Goal: Information Seeking & Learning: Learn about a topic

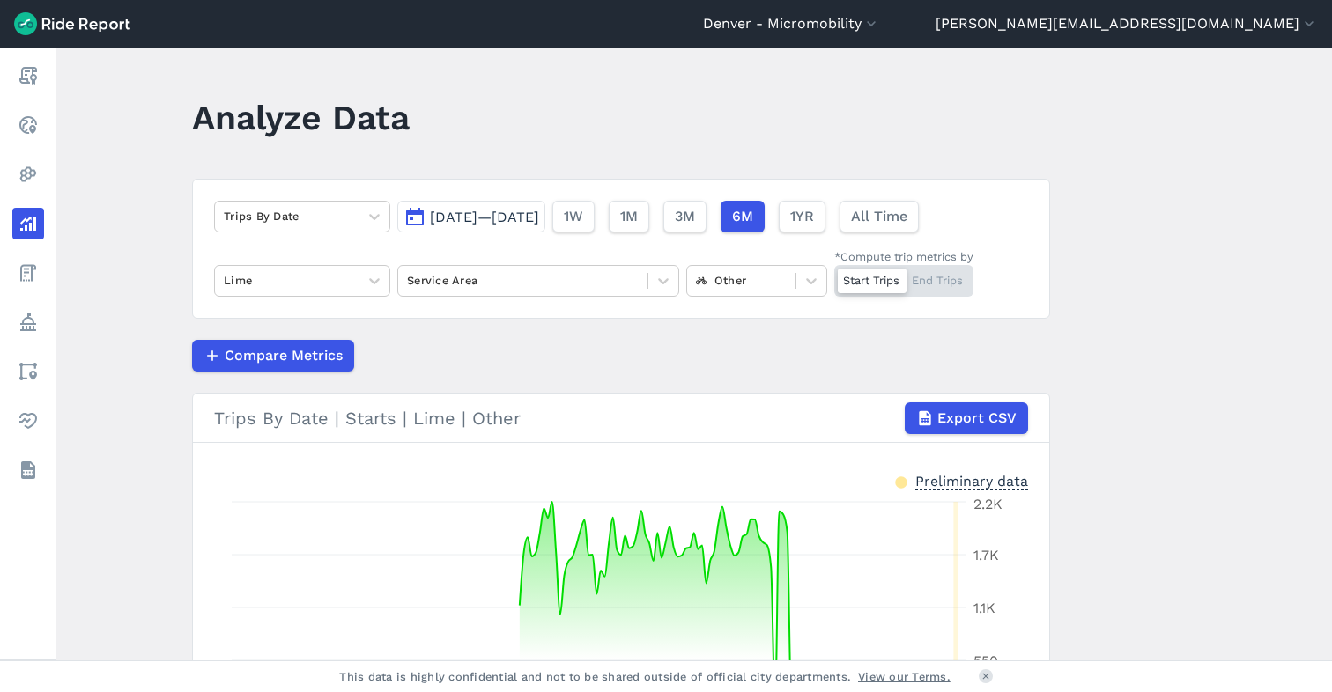
scroll to position [121, 0]
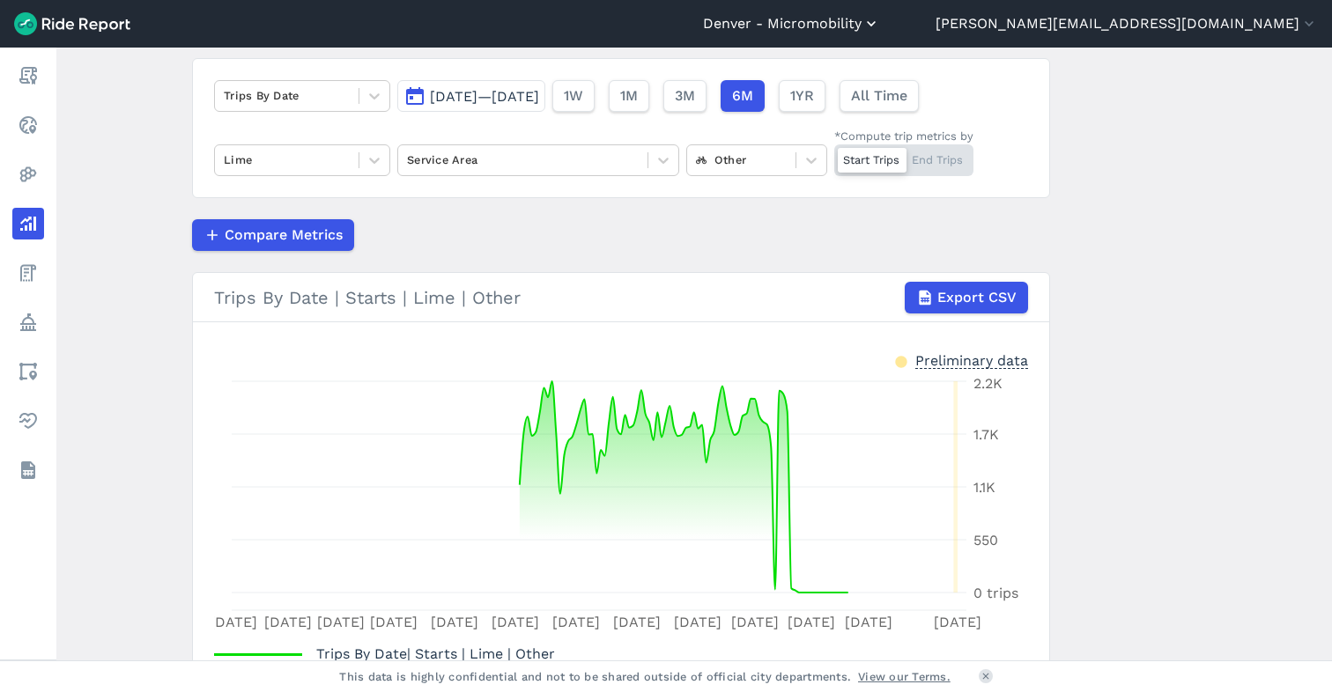
click at [880, 29] on button "Denver - Micromobility" at bounding box center [791, 23] width 177 height 21
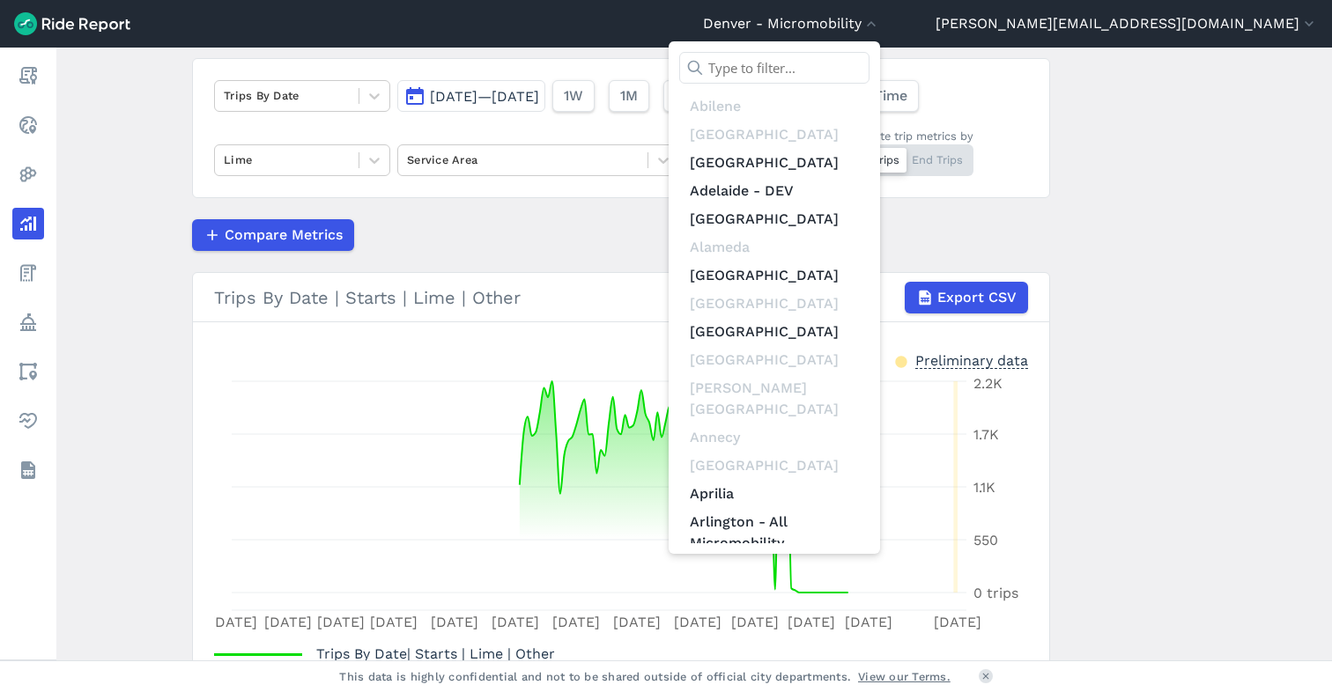
click at [869, 65] on input "text" at bounding box center [774, 68] width 190 height 32
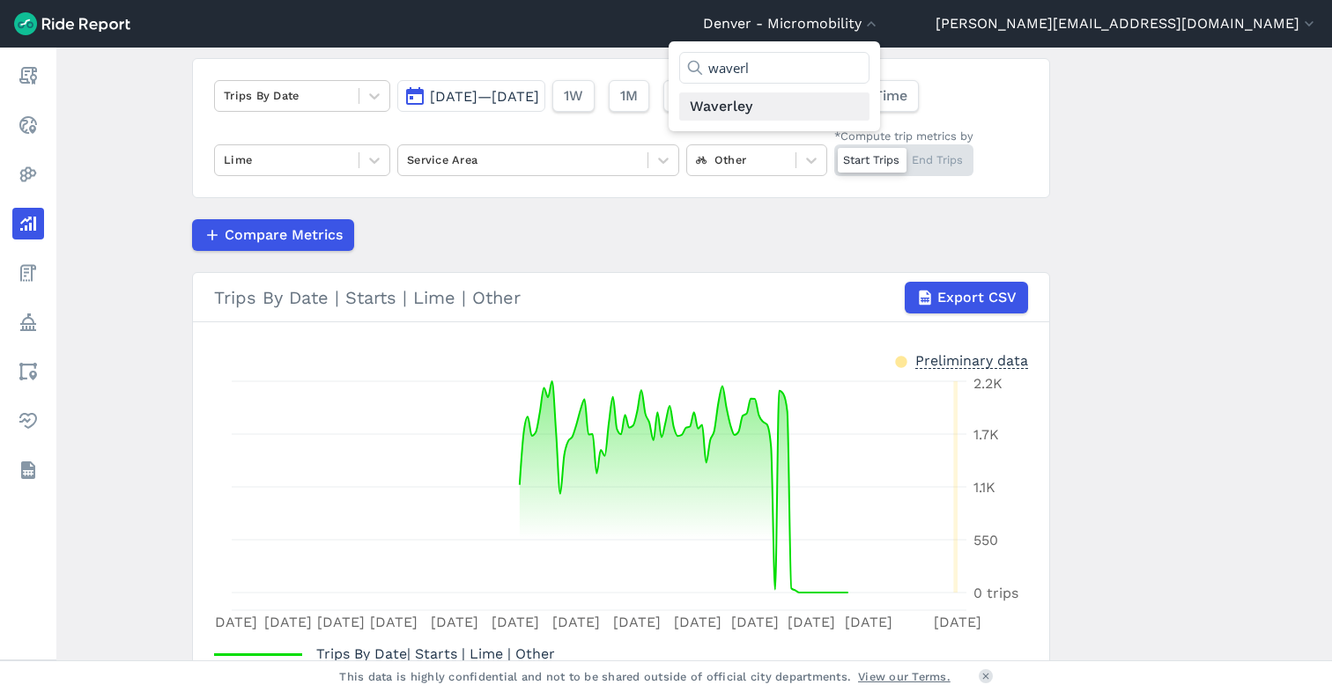
type input "waverl"
click at [869, 108] on link "Waverley" at bounding box center [774, 106] width 190 height 28
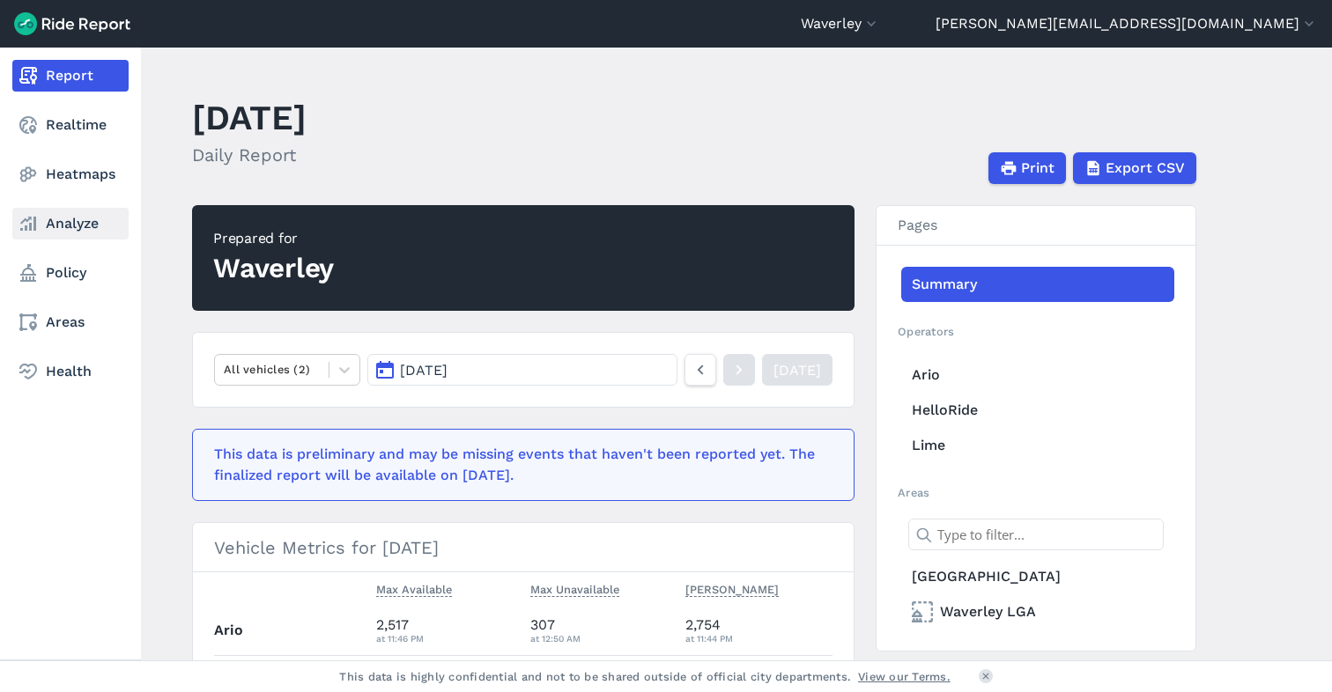
click at [62, 224] on link "Analyze" at bounding box center [70, 224] width 116 height 32
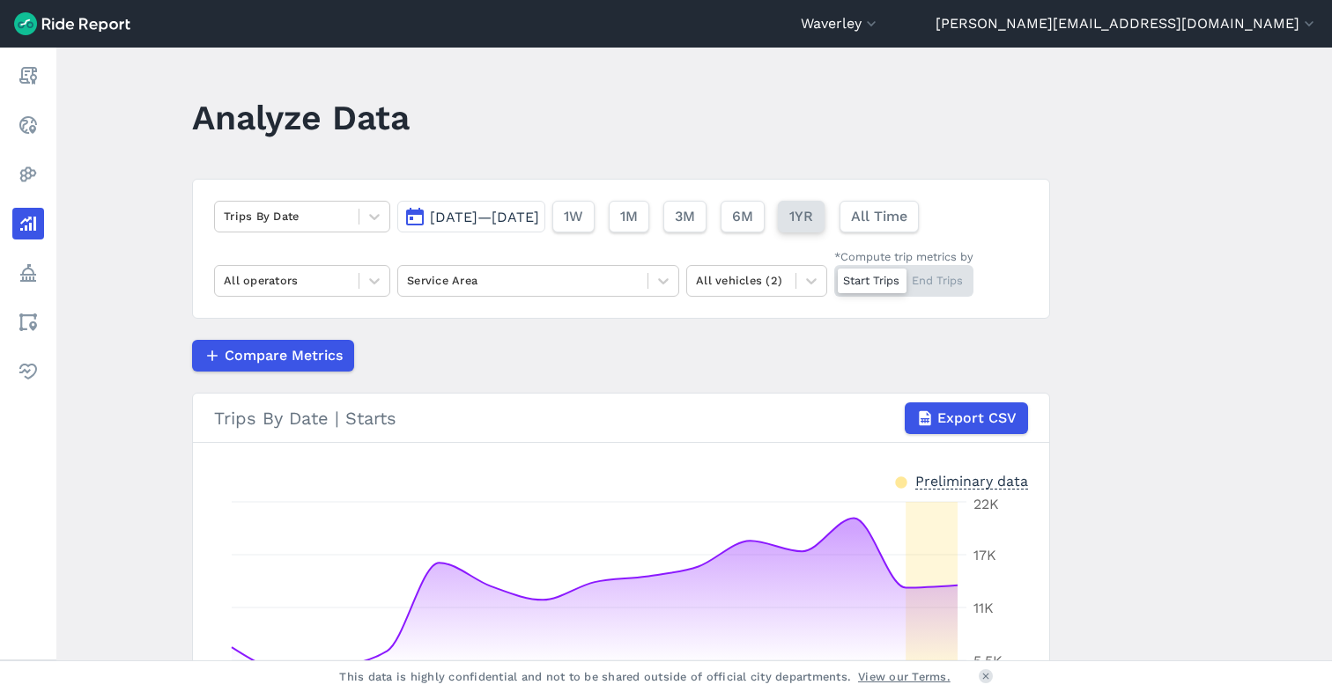
drag, startPoint x: 862, startPoint y: 218, endPoint x: 840, endPoint y: 224, distance: 22.6
click at [813, 219] on span "1YR" at bounding box center [801, 216] width 24 height 21
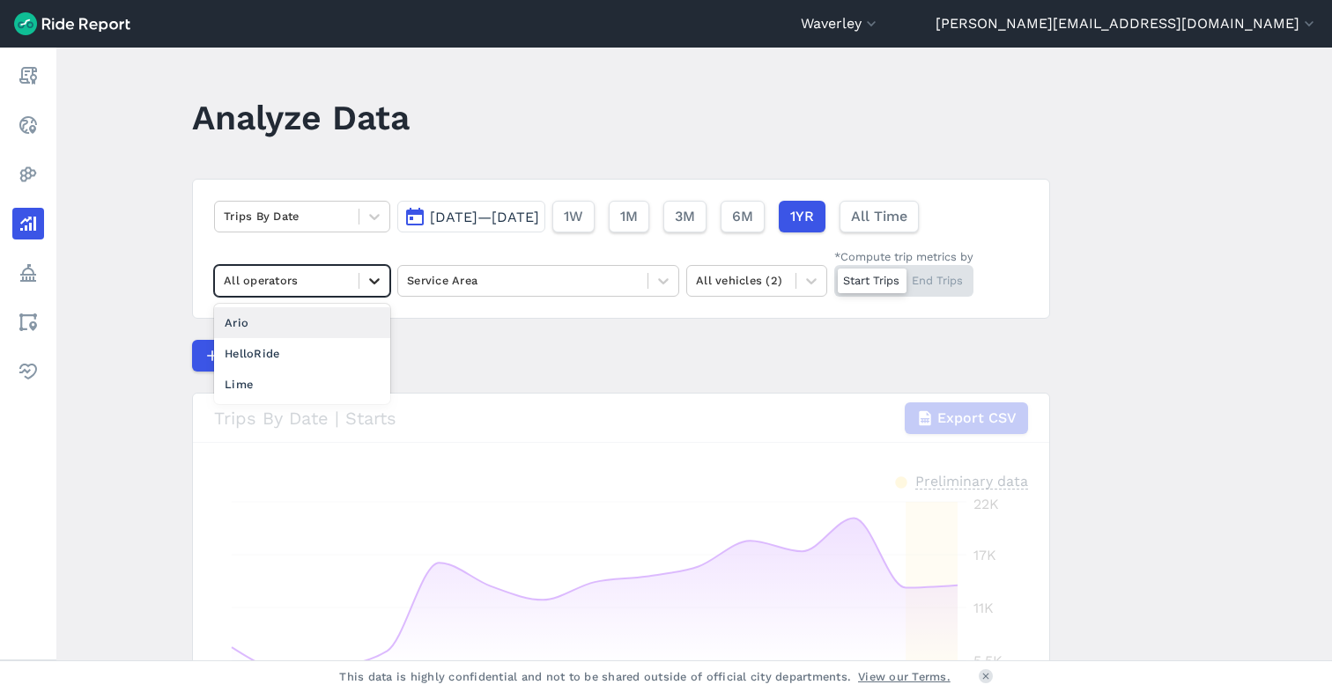
click at [368, 278] on icon at bounding box center [375, 281] width 18 height 18
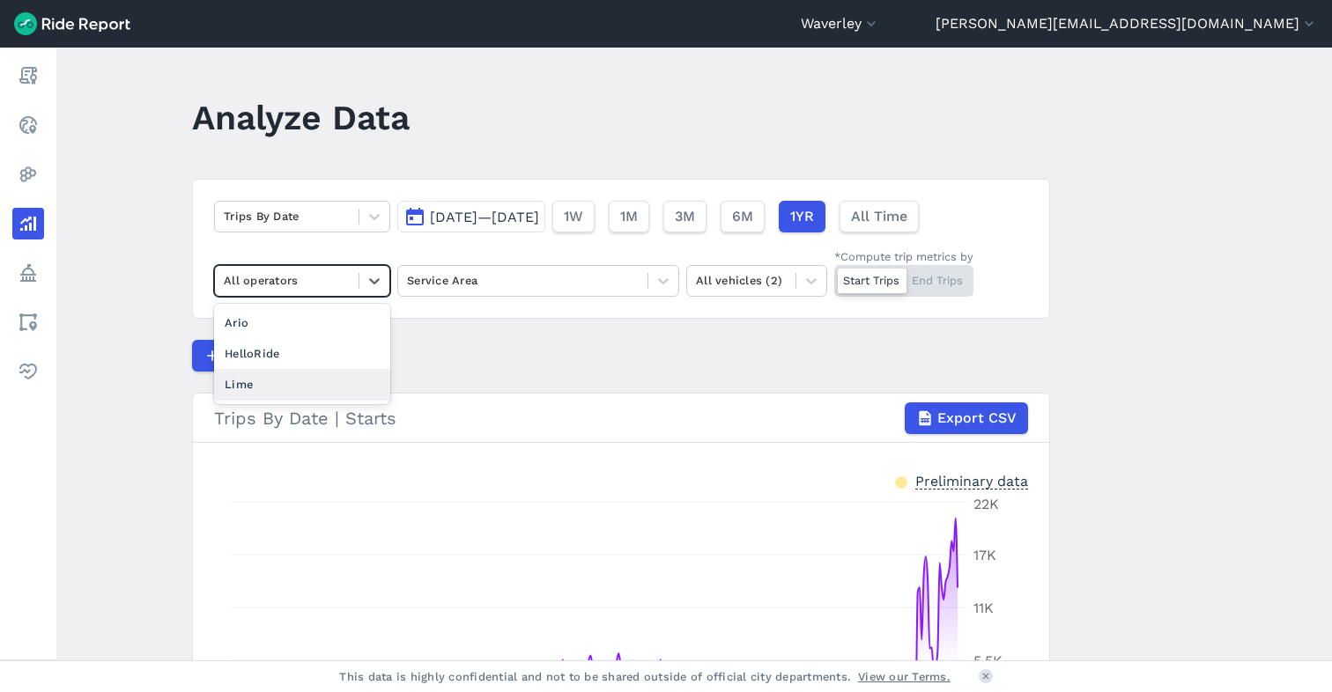
drag, startPoint x: 317, startPoint y: 381, endPoint x: 401, endPoint y: 377, distance: 83.8
click at [317, 381] on div "Lime" at bounding box center [302, 384] width 176 height 31
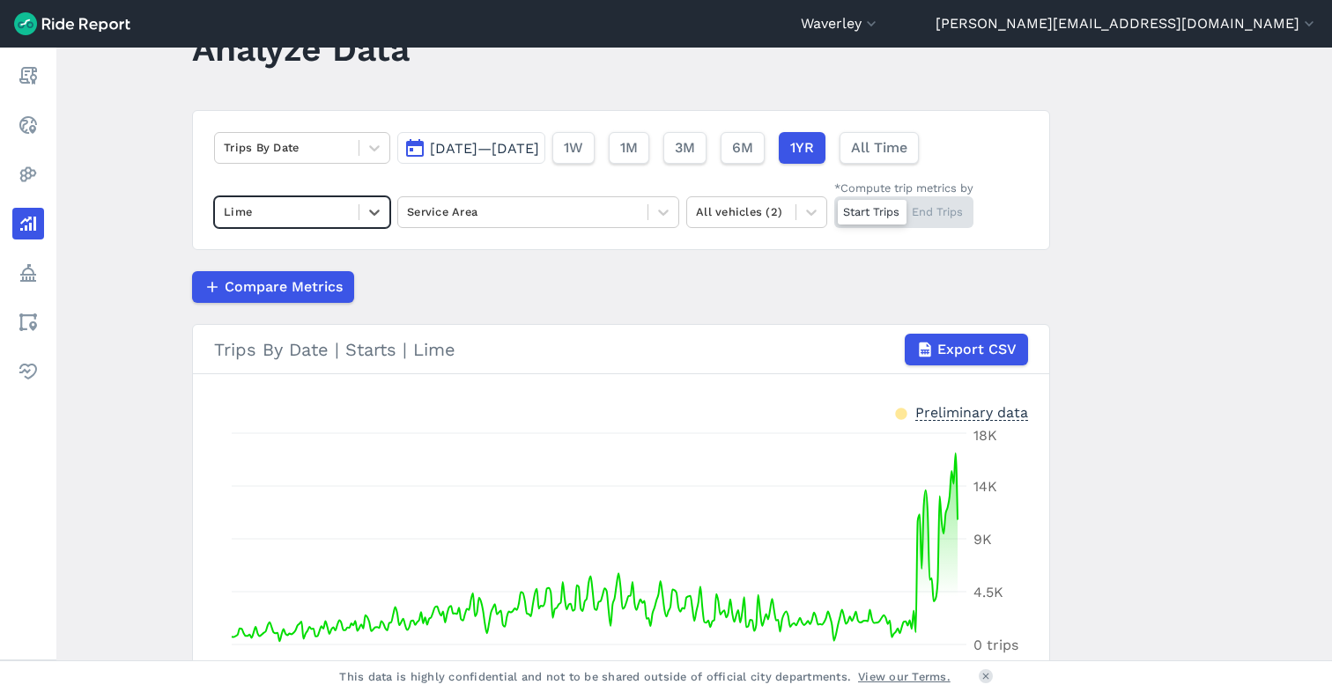
scroll to position [60, 0]
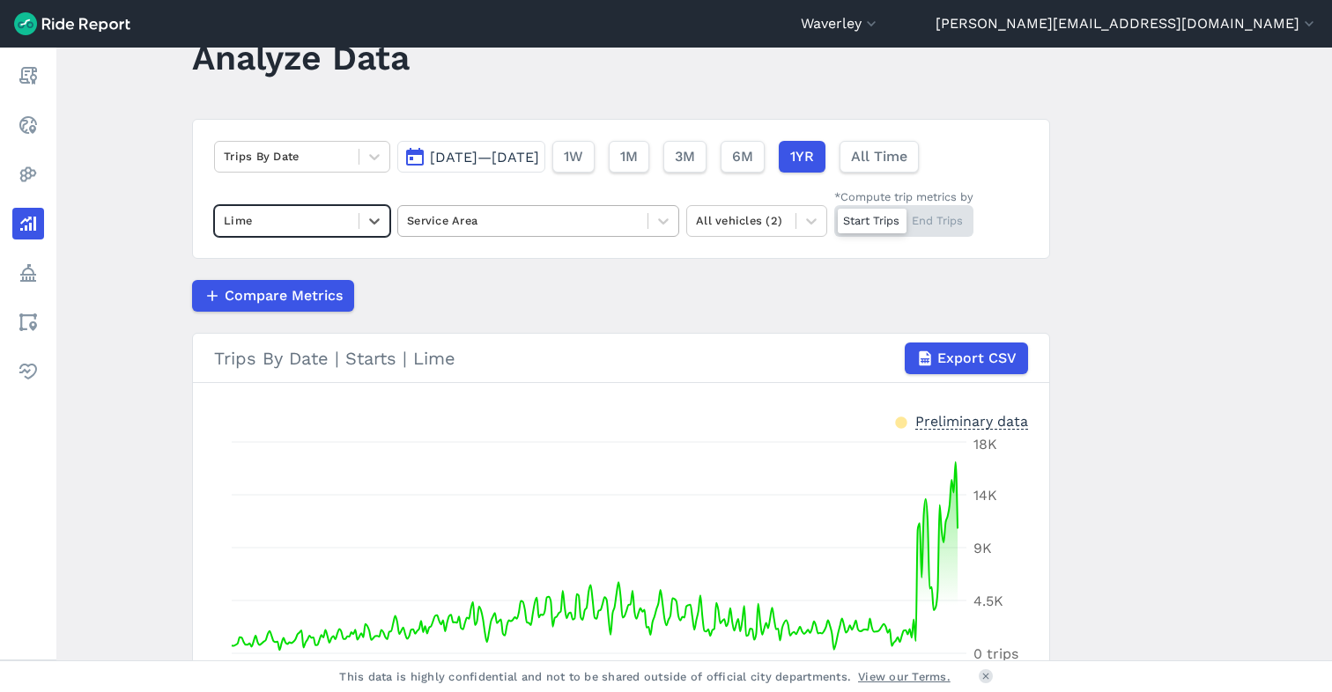
click at [452, 220] on div at bounding box center [523, 221] width 232 height 20
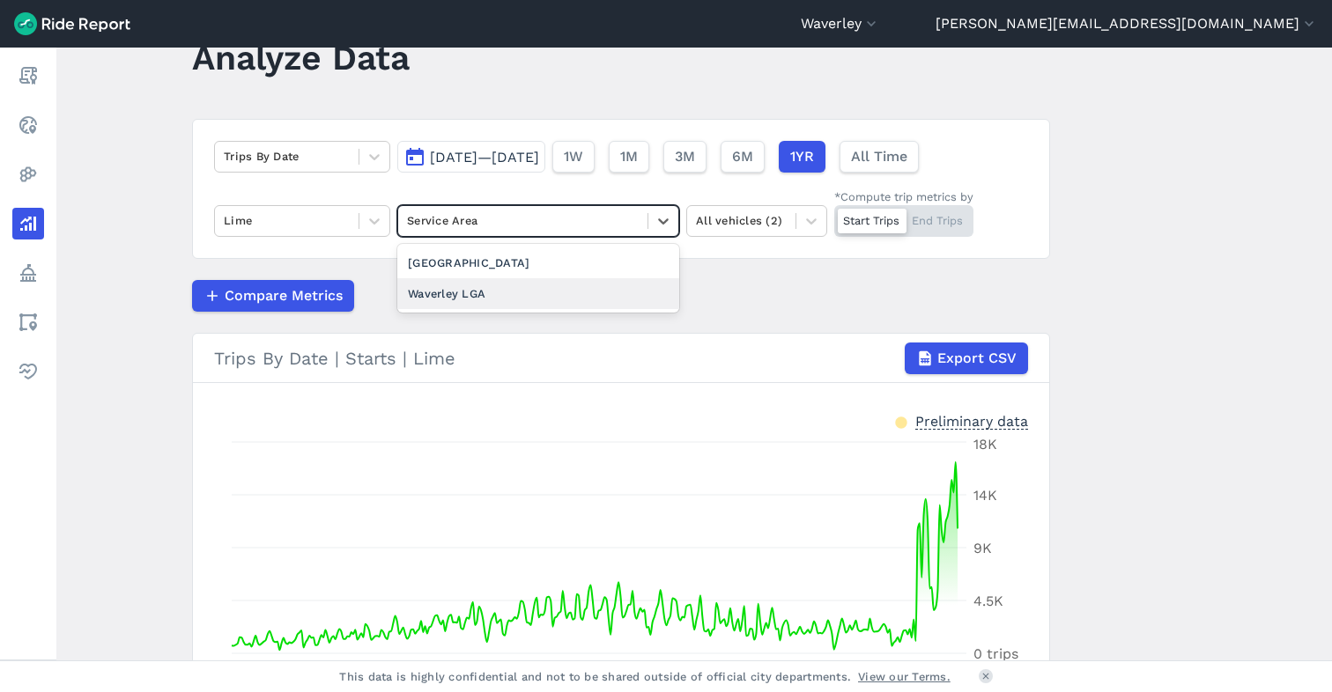
click at [459, 300] on div "Waverley LGA" at bounding box center [538, 293] width 282 height 31
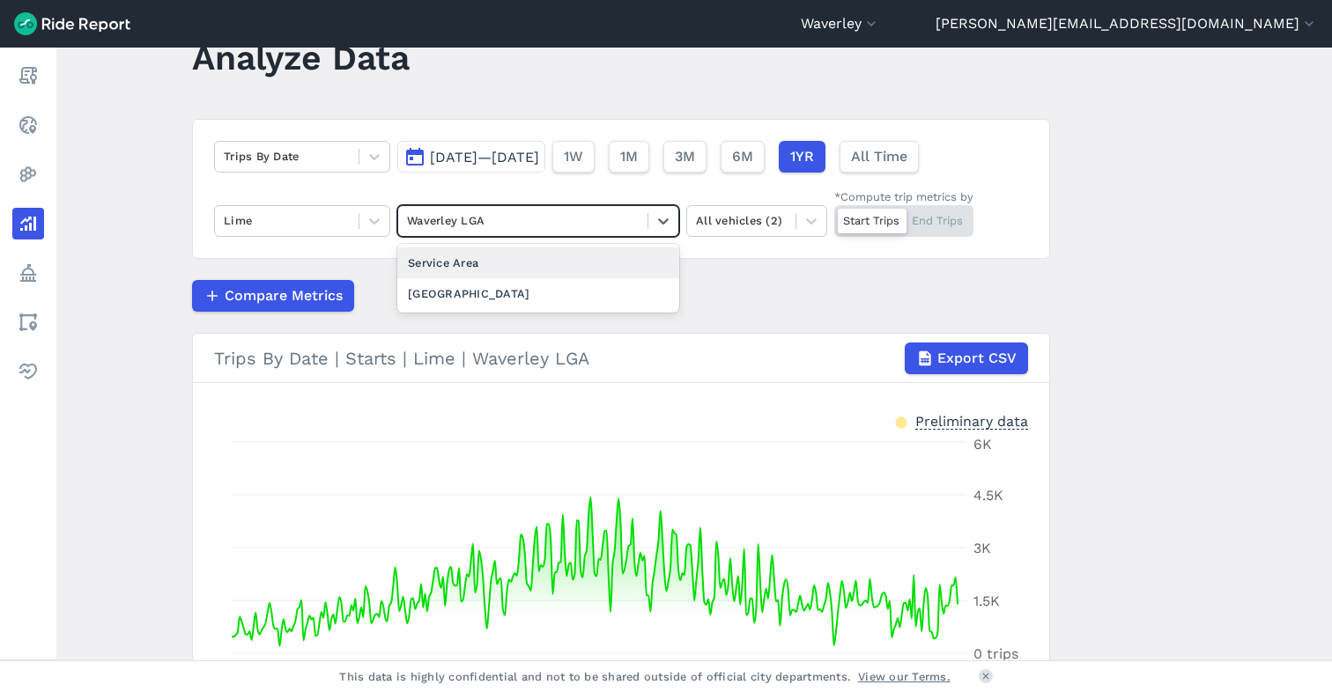
click at [490, 224] on div at bounding box center [523, 221] width 232 height 20
click at [480, 257] on div "Service Area" at bounding box center [538, 263] width 282 height 31
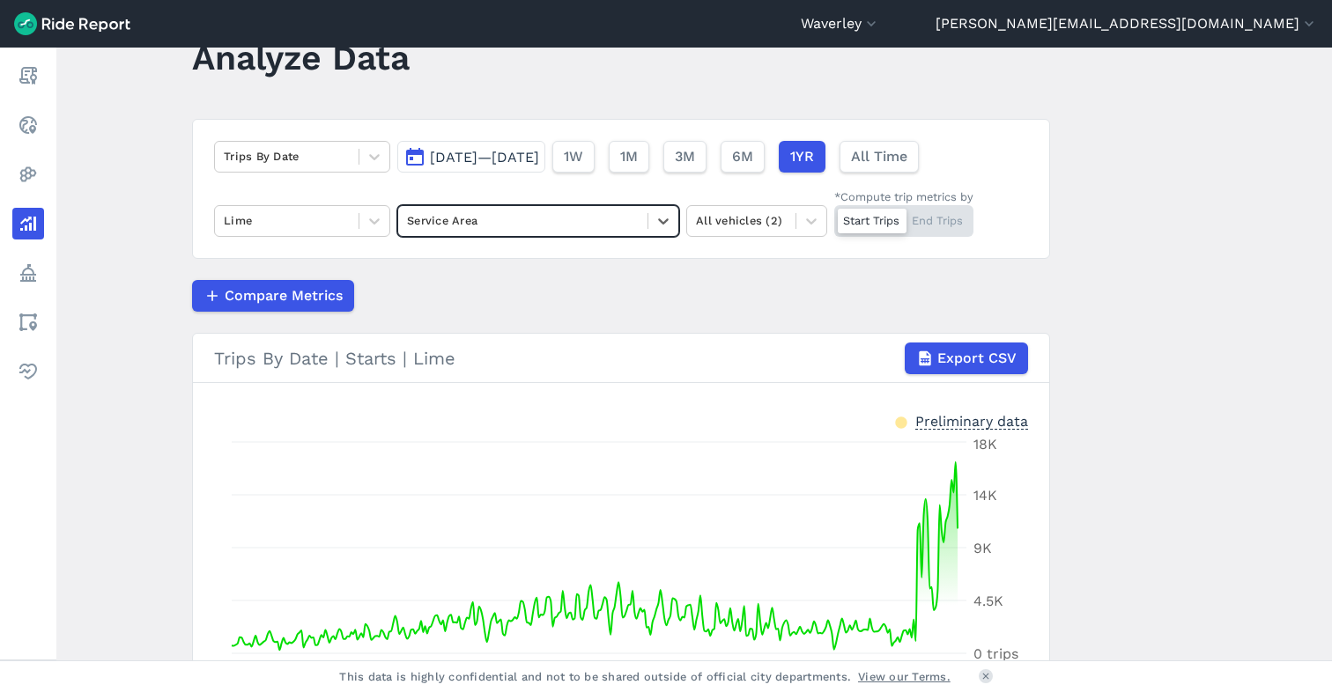
click at [492, 230] on div at bounding box center [523, 221] width 232 height 20
click at [473, 263] on div "[GEOGRAPHIC_DATA]" at bounding box center [538, 263] width 282 height 31
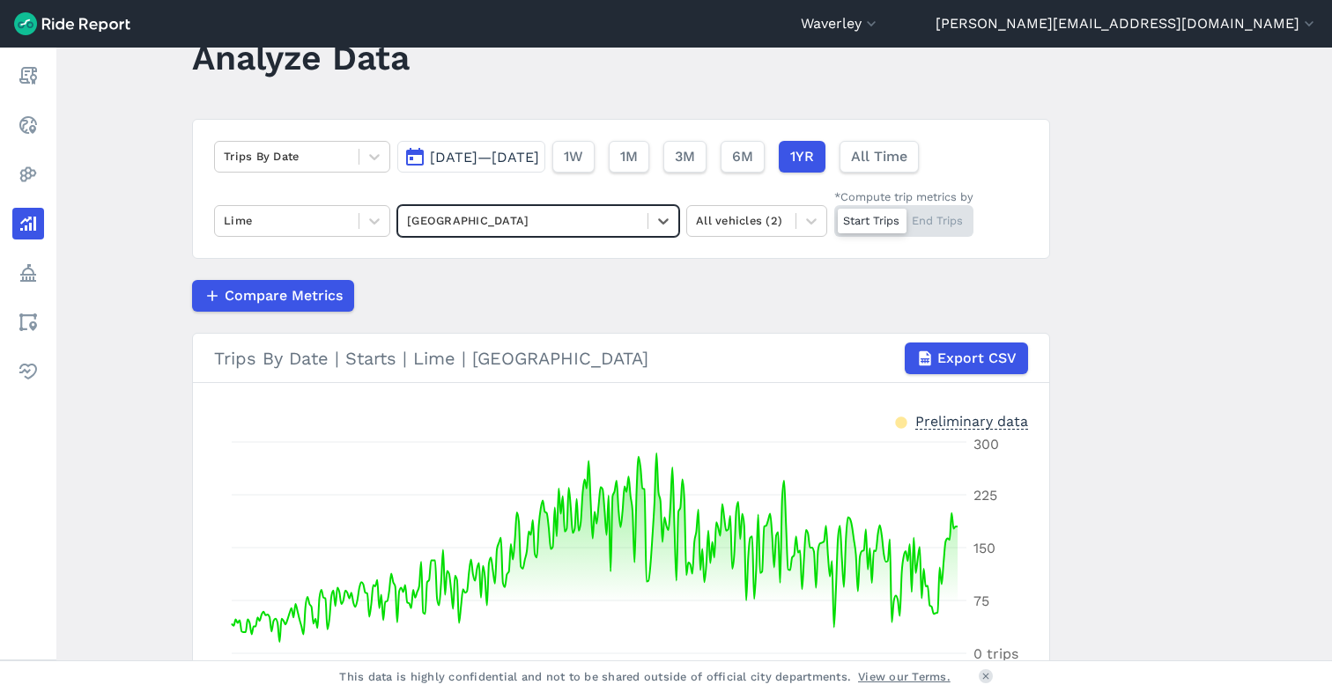
click at [482, 232] on div "[GEOGRAPHIC_DATA]" at bounding box center [522, 220] width 249 height 27
click at [467, 290] on div "Waverley LGA" at bounding box center [538, 293] width 282 height 31
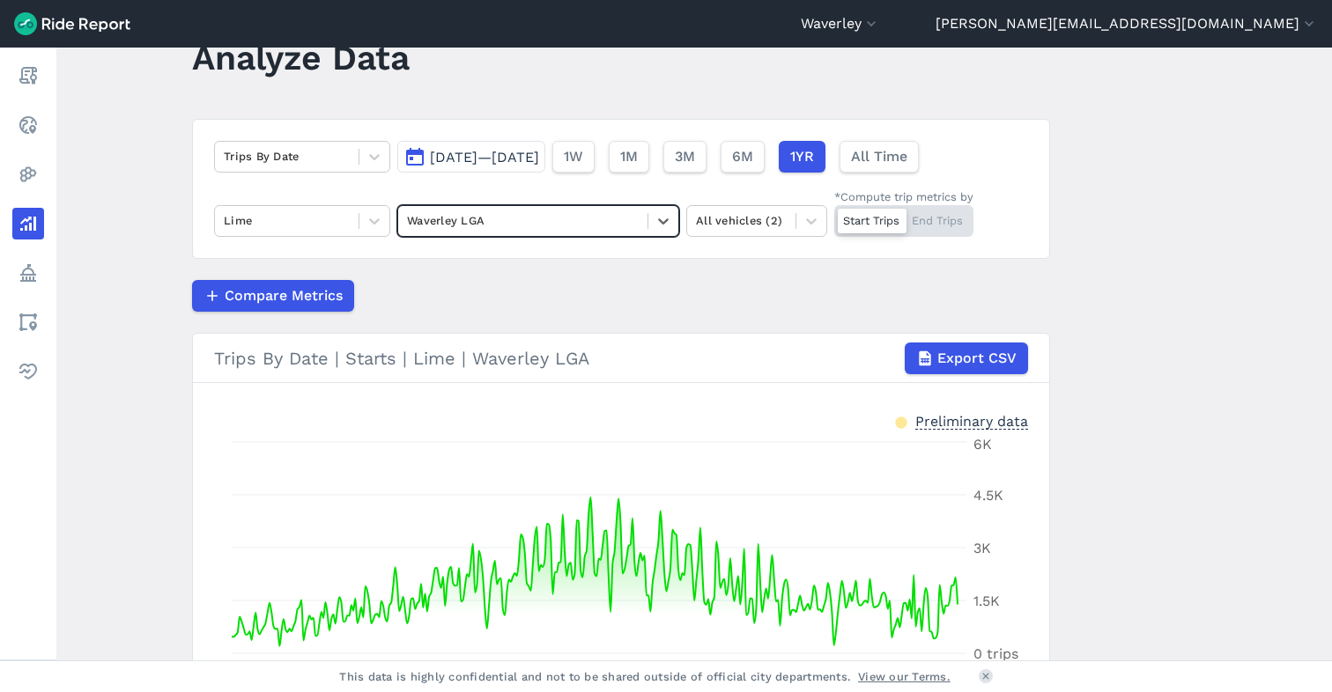
click at [468, 154] on span "[DATE]—[DATE]" at bounding box center [484, 157] width 109 height 17
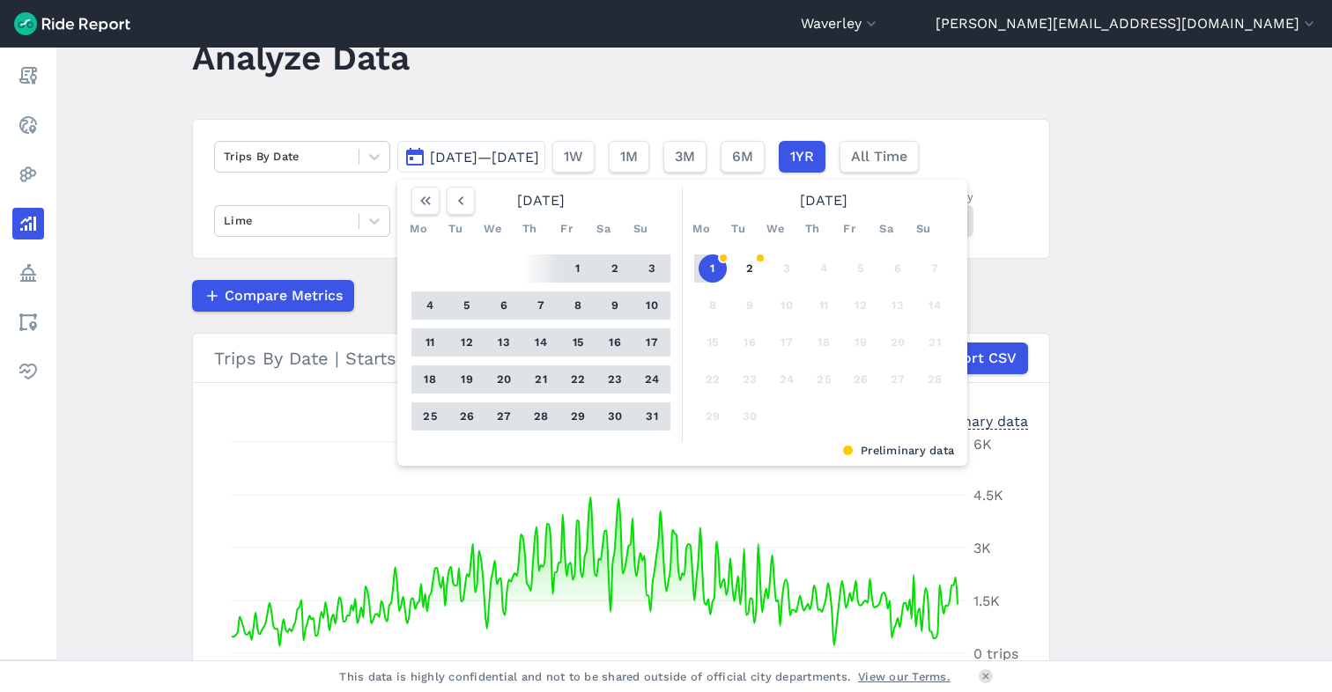
click at [760, 122] on div "Trips By Date [DATE]—[DATE] [DATE] Mo Tu We Th Fr Sa Su 1 2 3 4 5 6 7 8 9 10 11…" at bounding box center [621, 189] width 858 height 140
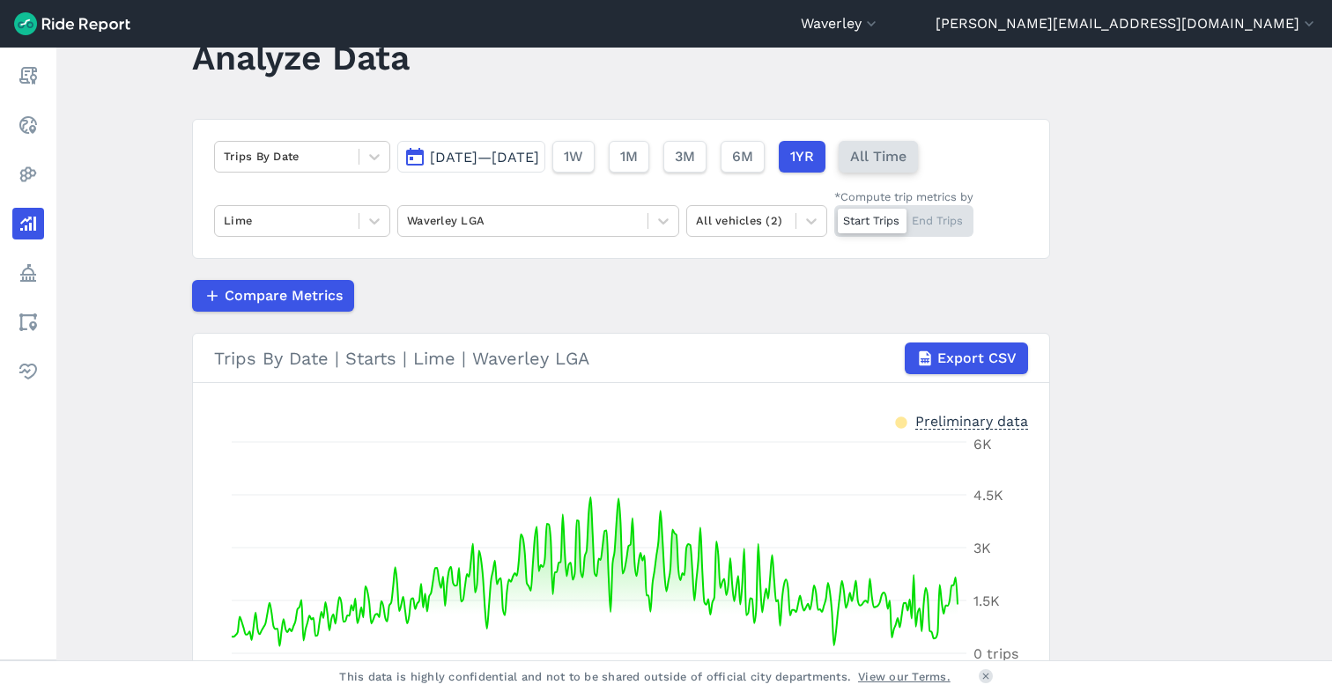
drag, startPoint x: 943, startPoint y: 150, endPoint x: 925, endPoint y: 158, distance: 19.3
click at [906, 150] on span "All Time" at bounding box center [878, 156] width 56 height 21
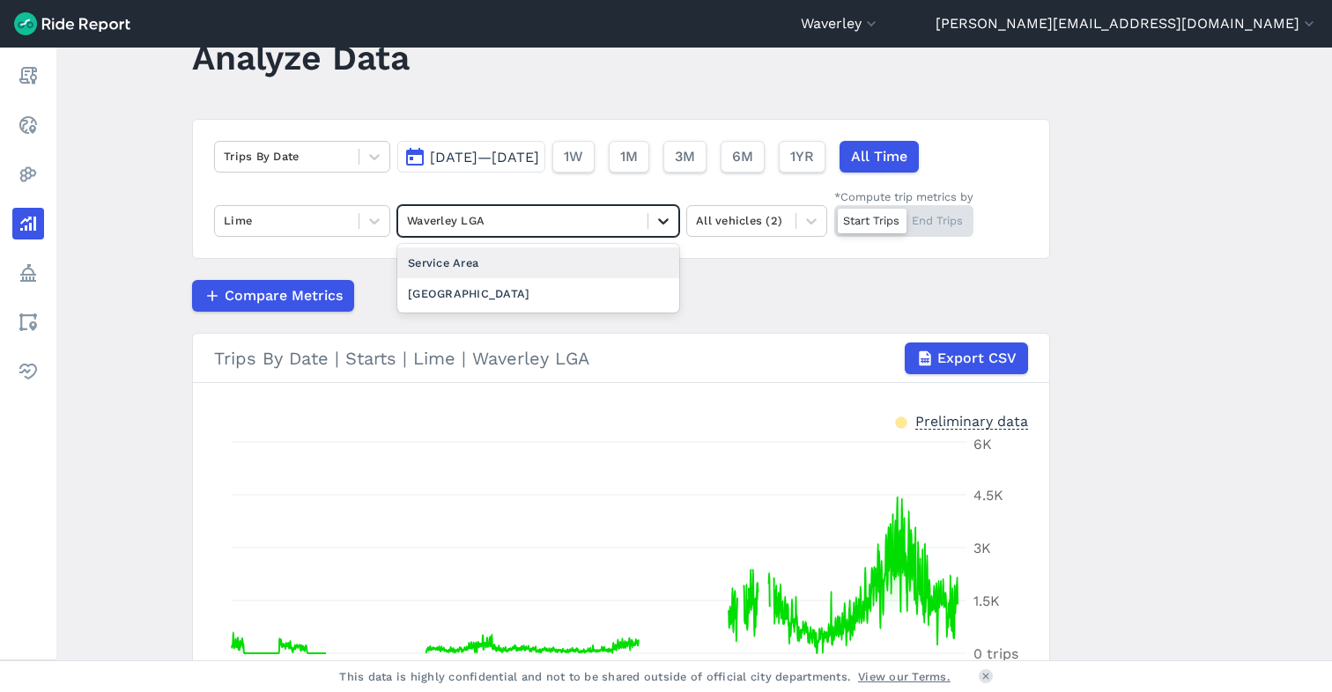
click at [660, 220] on icon at bounding box center [664, 221] width 18 height 18
click at [609, 260] on div "Service Area" at bounding box center [538, 263] width 282 height 31
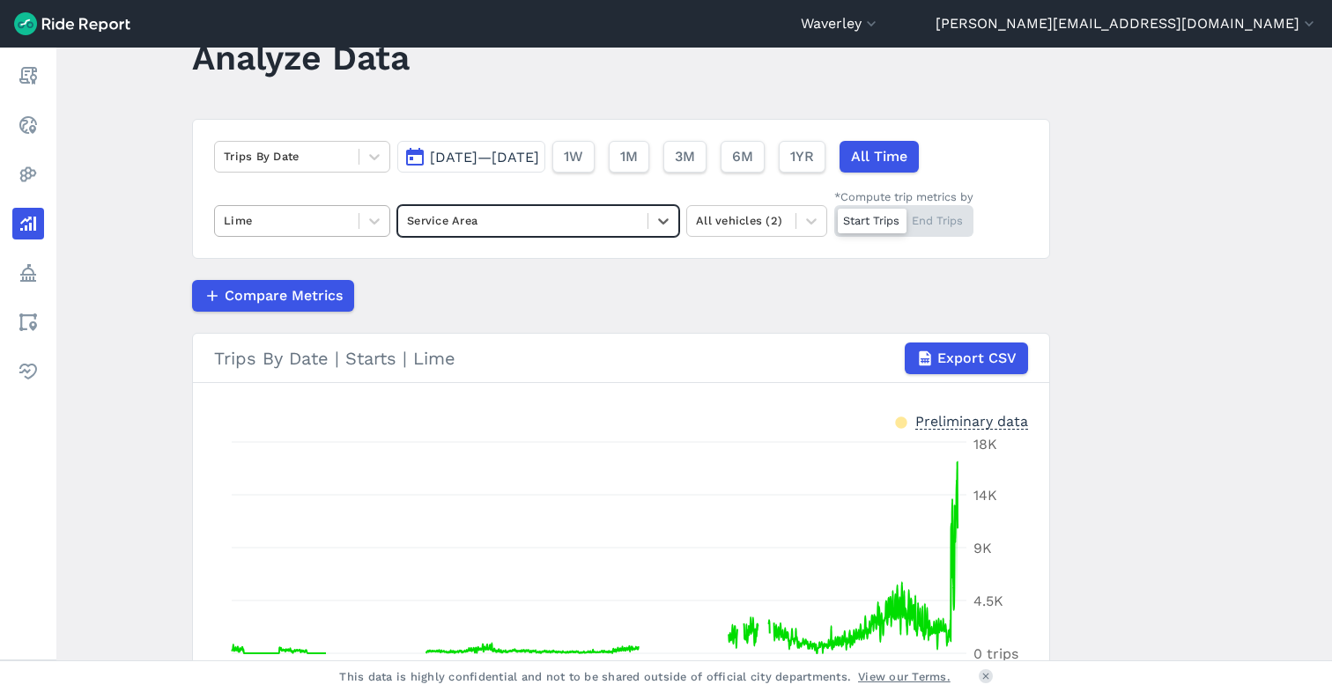
click at [319, 224] on div at bounding box center [287, 221] width 126 height 20
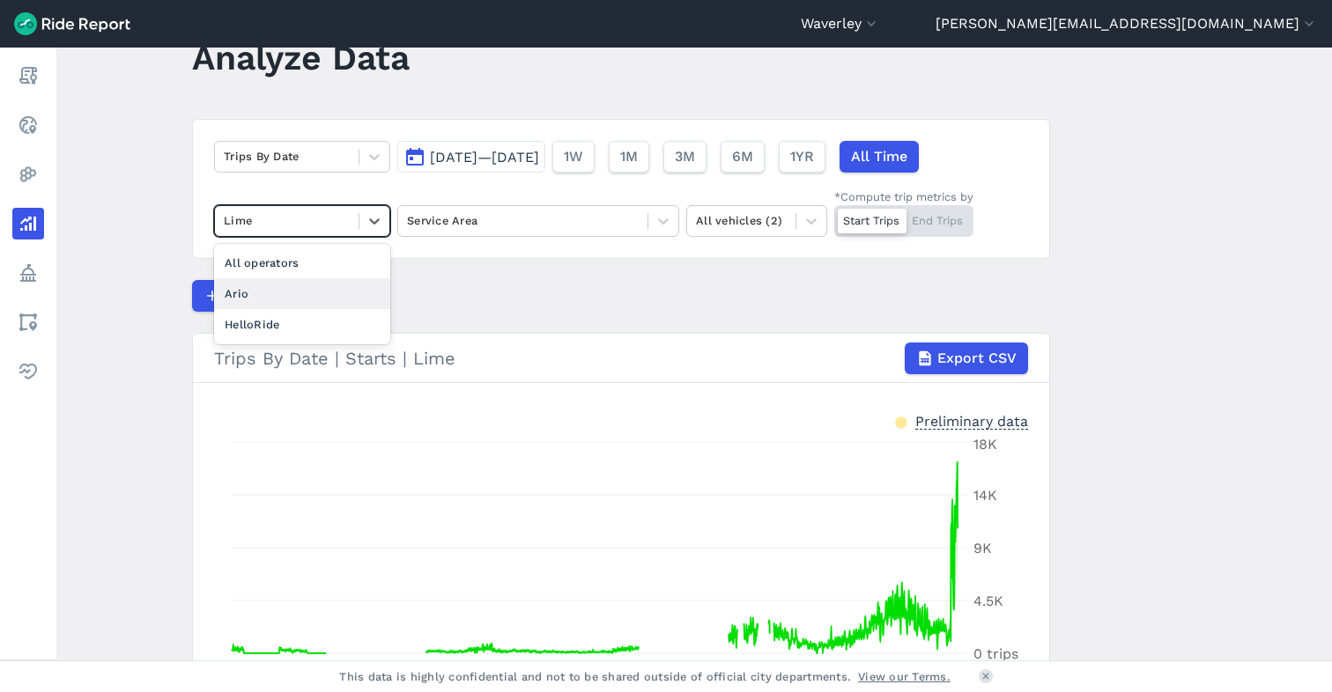
click at [301, 291] on div "Ario" at bounding box center [302, 293] width 176 height 31
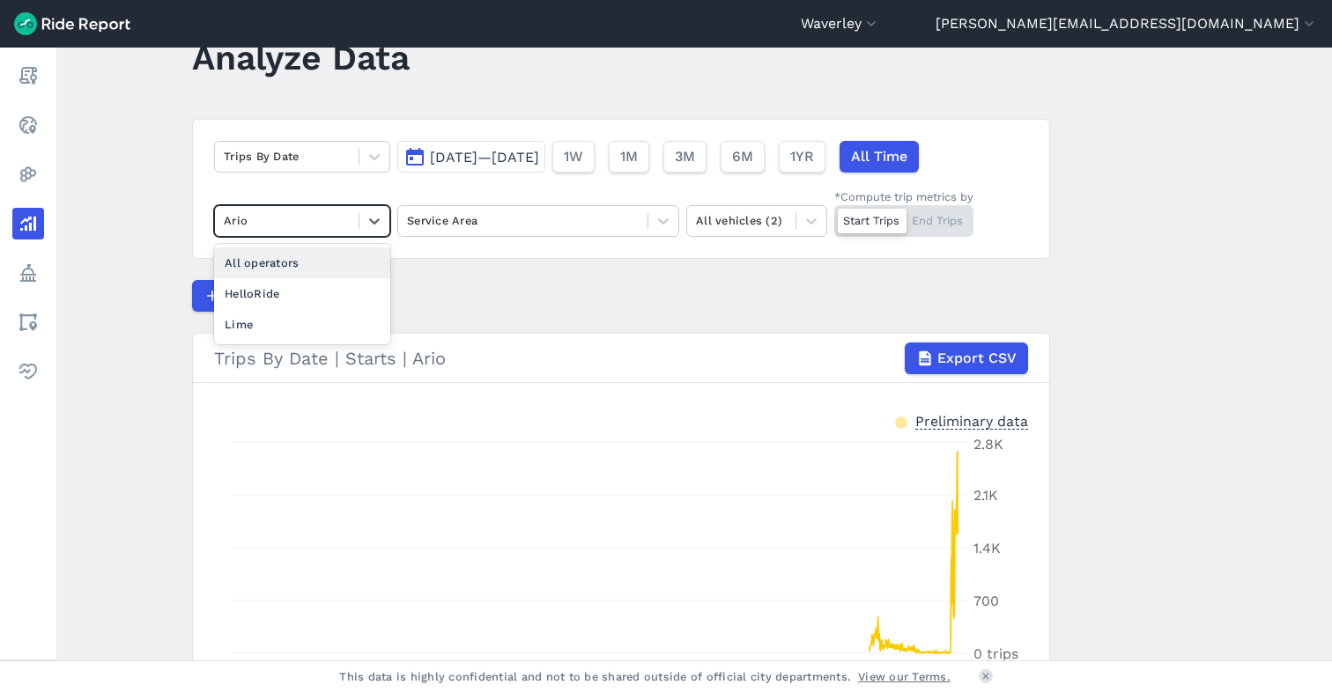
click at [335, 223] on div at bounding box center [287, 221] width 126 height 20
click at [326, 292] on div "HelloRide" at bounding box center [302, 293] width 176 height 31
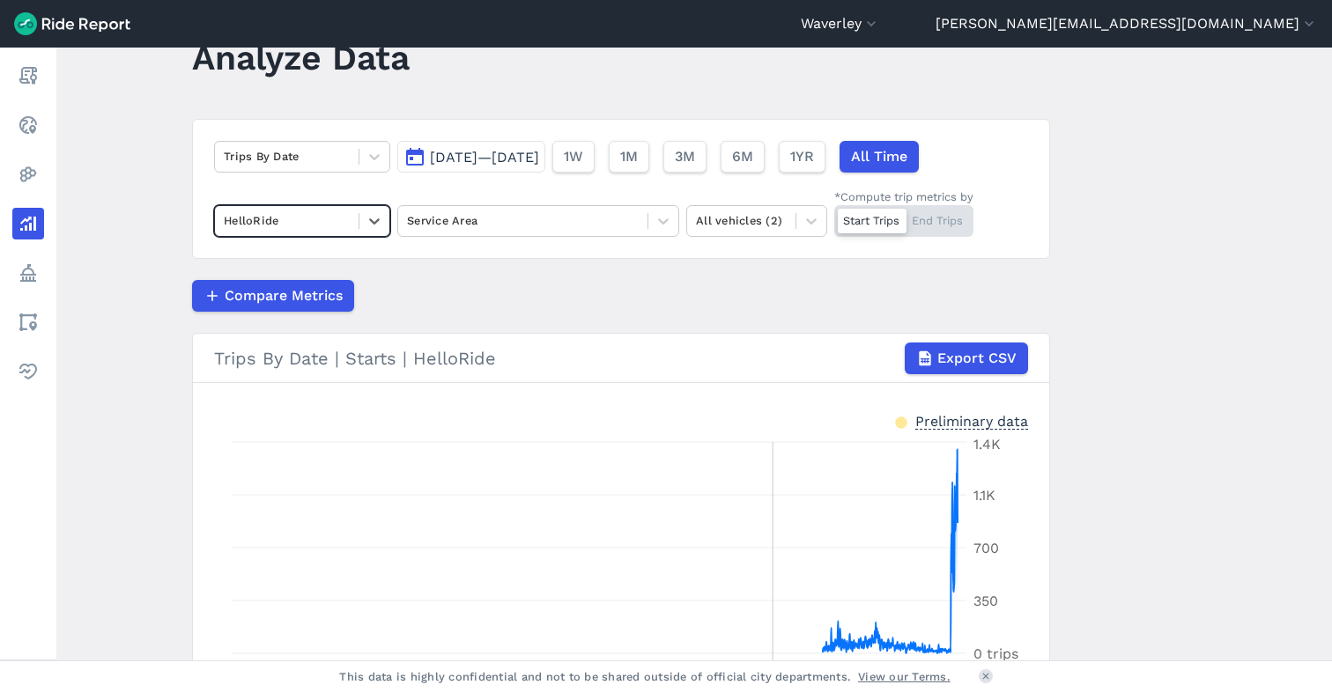
click at [767, 579] on icon "[DATE] Jan [DATE] [DATE] [DATE] [DATE] [DATE] [DATE] [DATE] [DATE] [DATE] [DATE…" at bounding box center [621, 565] width 814 height 264
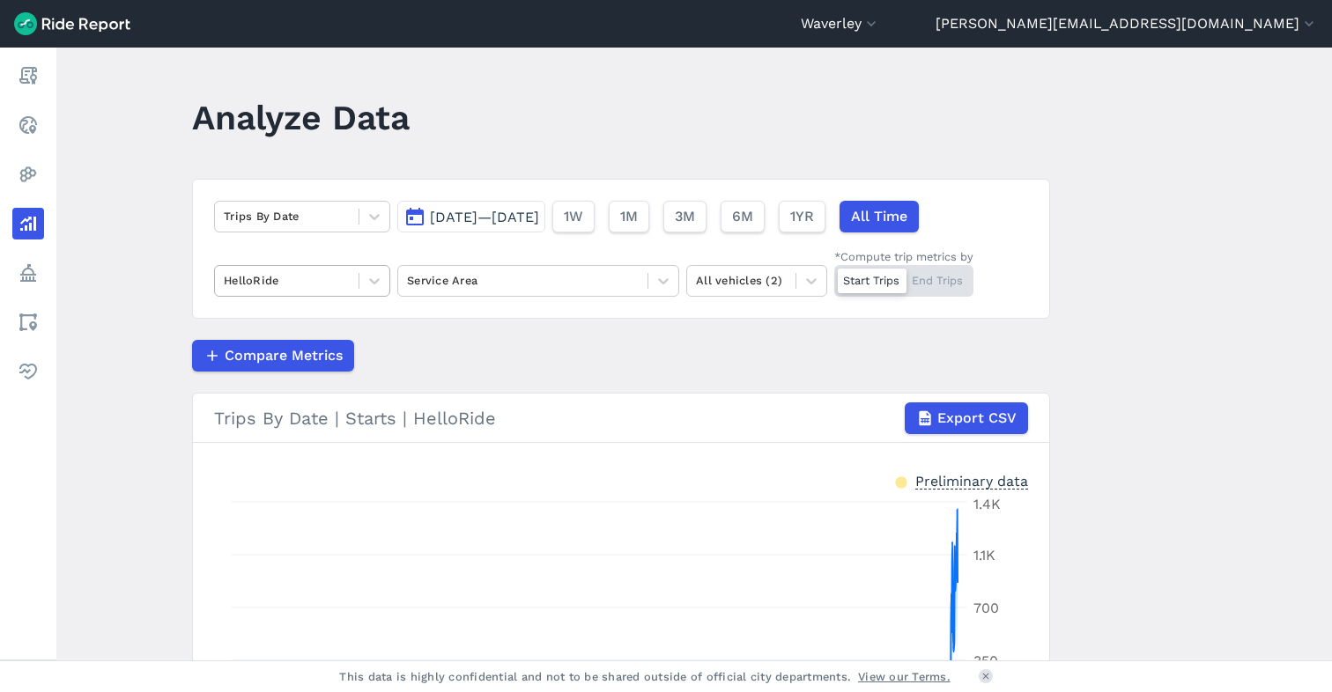
click at [333, 287] on div at bounding box center [287, 280] width 126 height 20
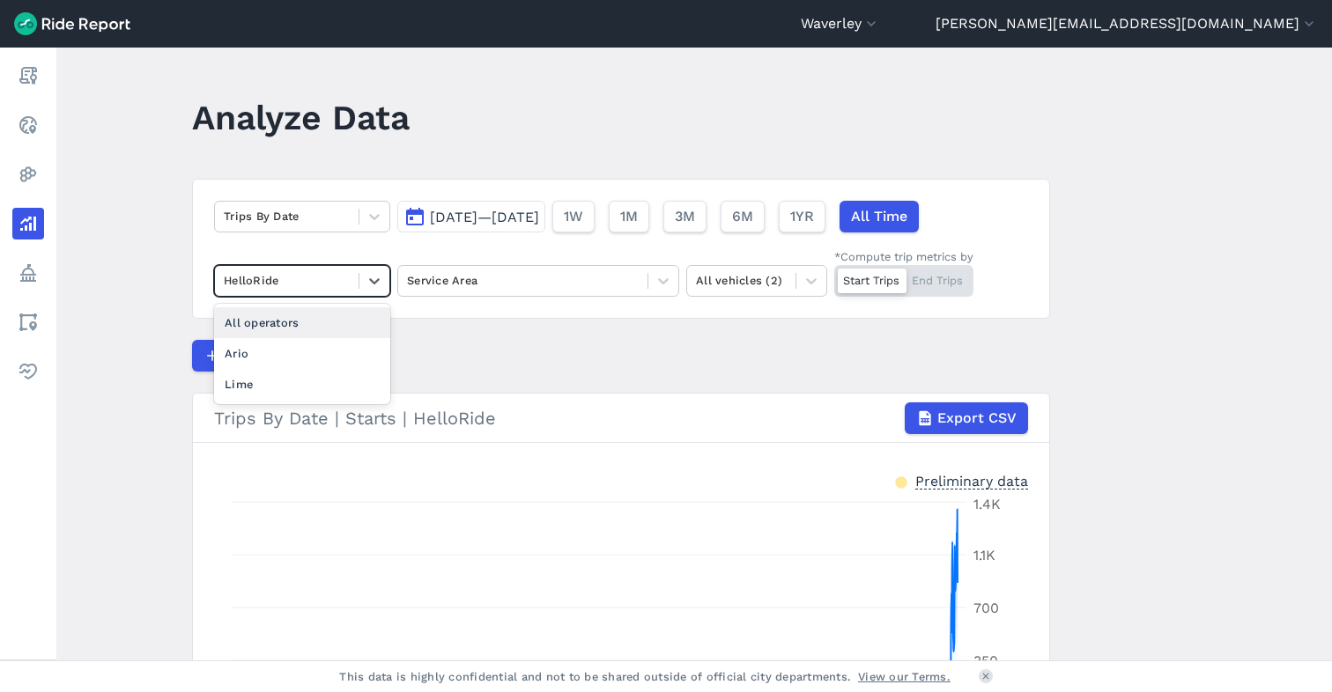
click at [313, 326] on div "All operators" at bounding box center [302, 322] width 176 height 31
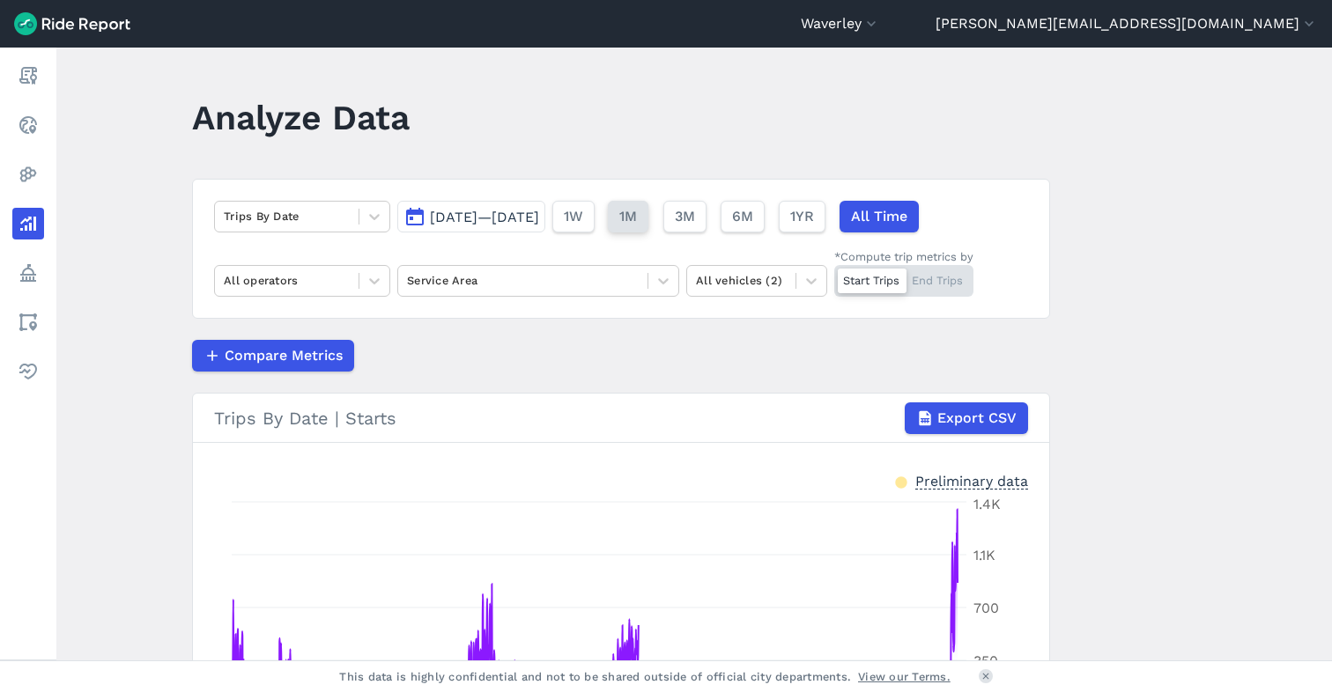
click at [637, 215] on span "1M" at bounding box center [628, 216] width 18 height 21
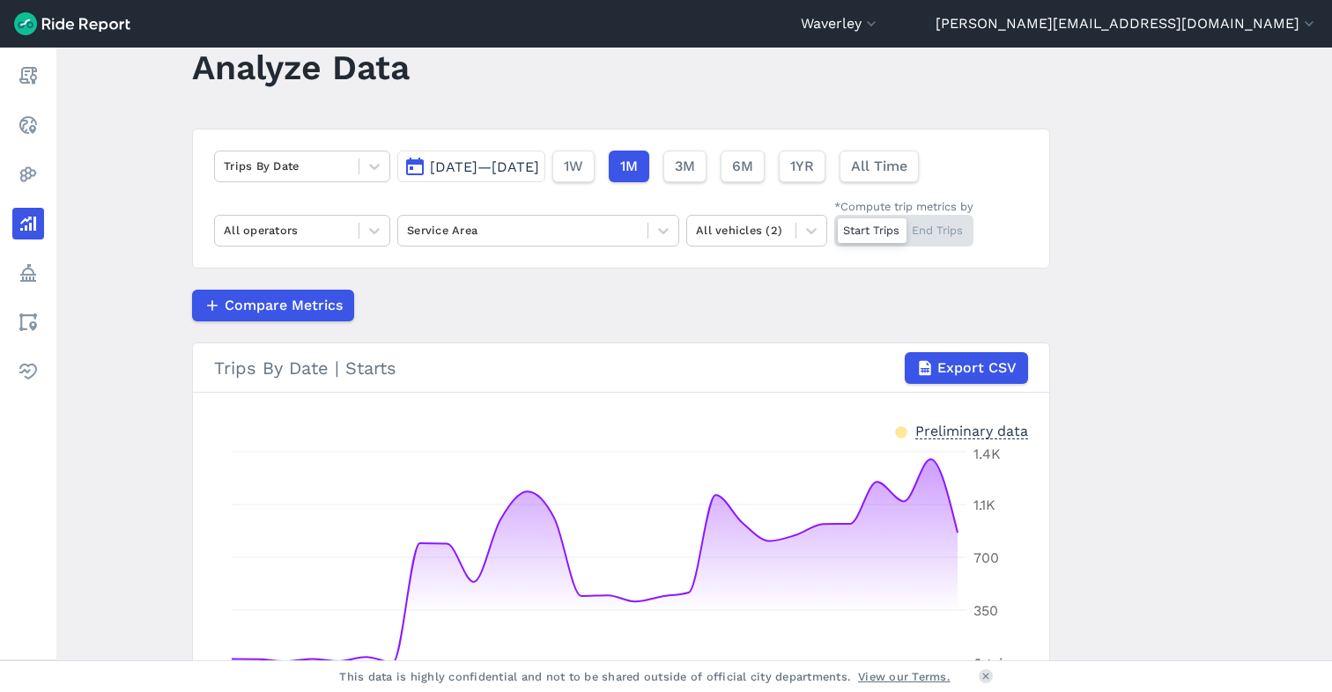
scroll to position [50, 0]
click at [706, 165] on button "3M" at bounding box center [683, 167] width 43 height 32
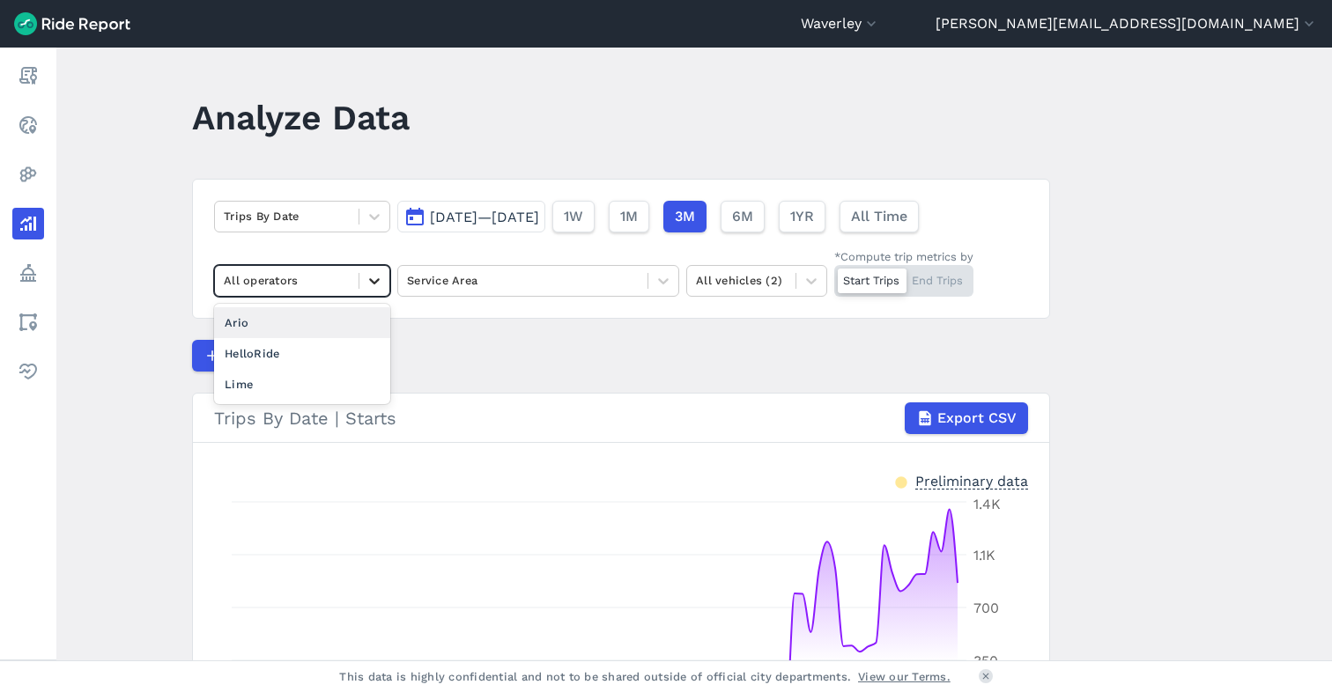
click at [375, 277] on icon at bounding box center [375, 281] width 18 height 18
click at [307, 375] on div "Lime" at bounding box center [302, 384] width 176 height 31
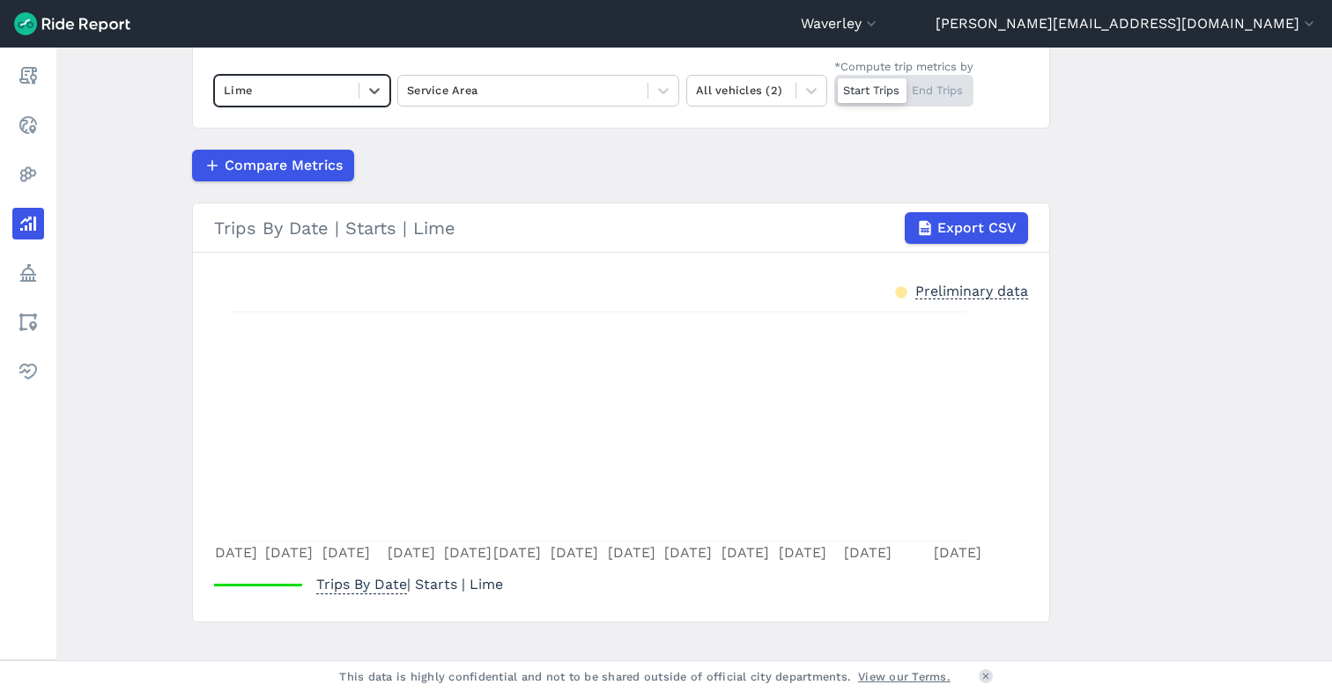
scroll to position [216, 0]
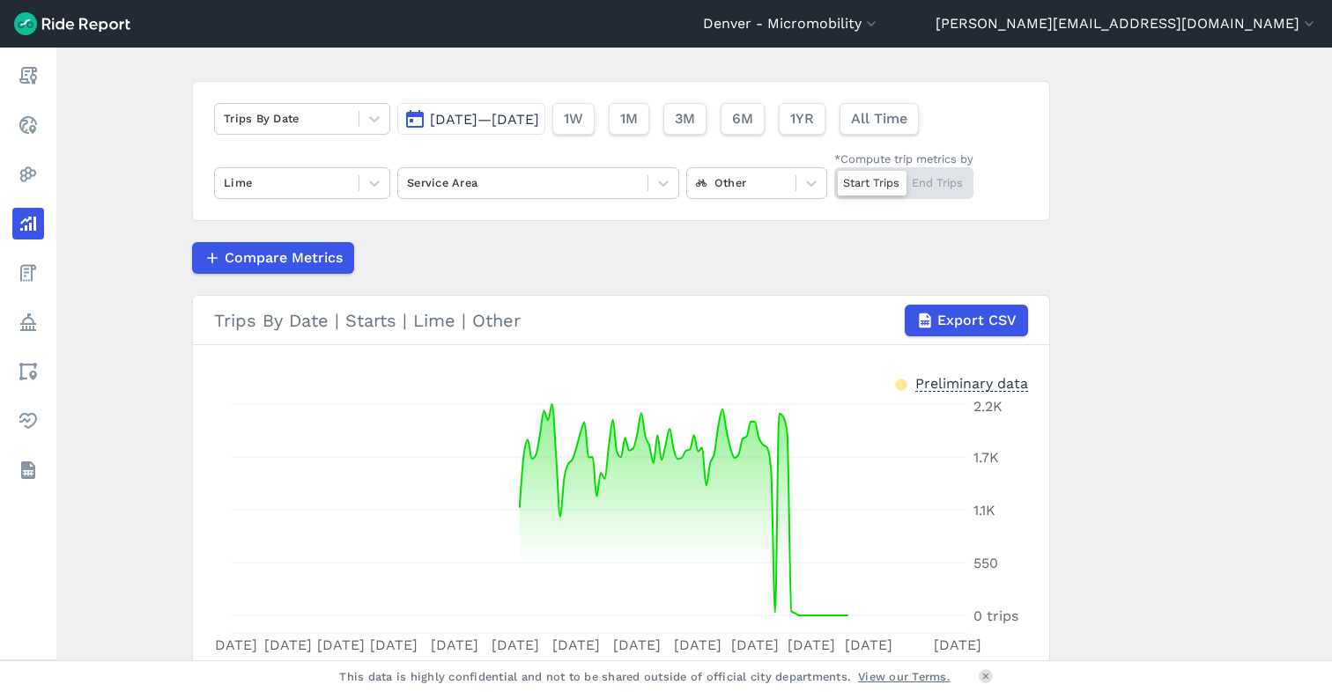
scroll to position [27, 0]
